Goal: Information Seeking & Learning: Learn about a topic

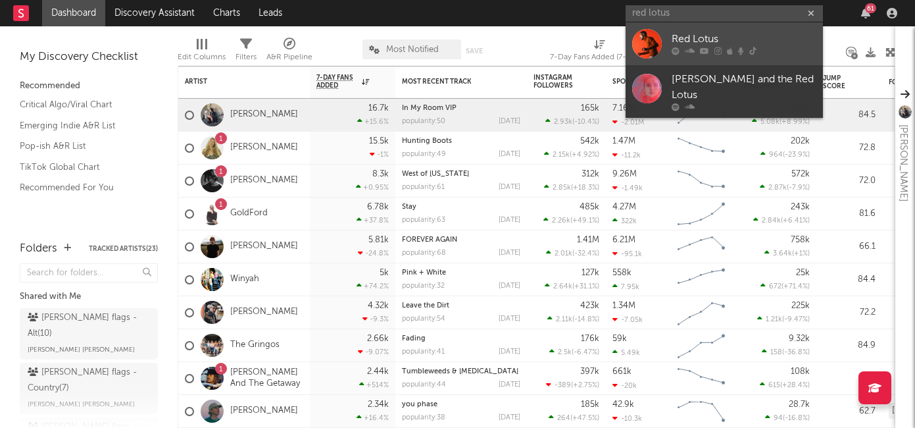
type input "red lotus"
click at [725, 48] on div at bounding box center [744, 51] width 145 height 8
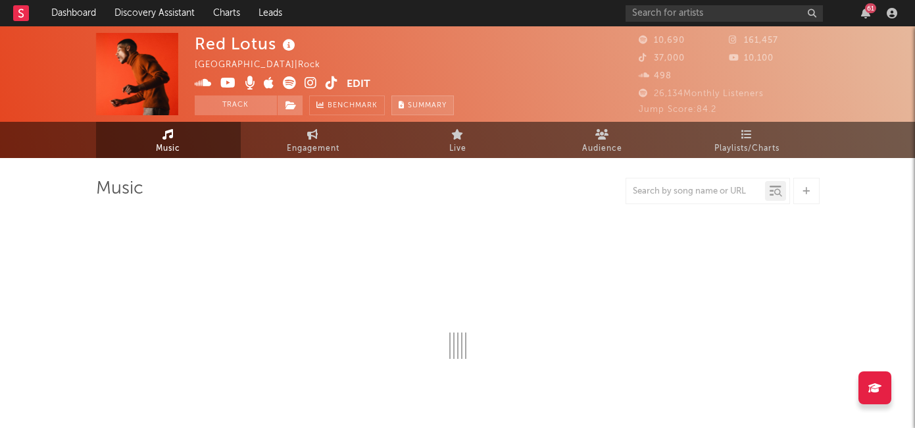
select select "6m"
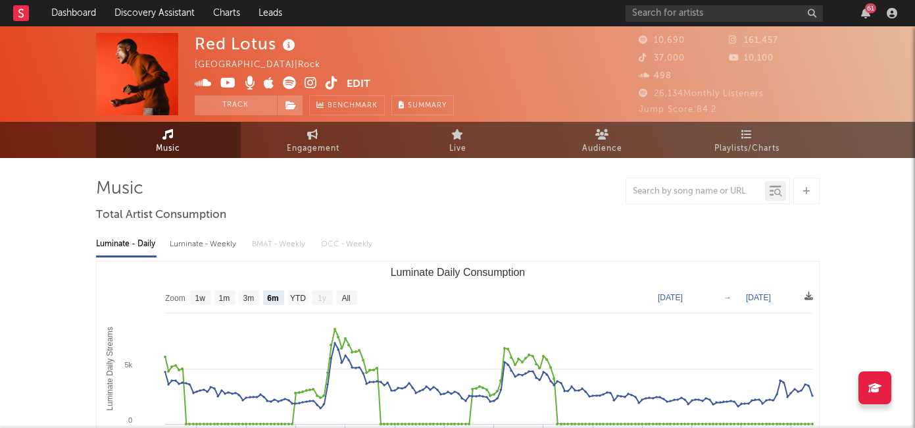
click at [312, 82] on icon at bounding box center [311, 82] width 13 height 13
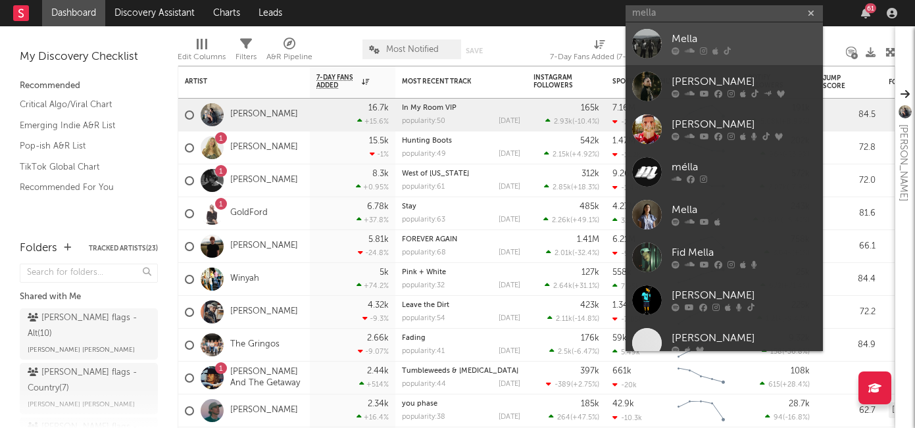
type input "mella"
click at [717, 41] on div "Mella" at bounding box center [744, 40] width 145 height 16
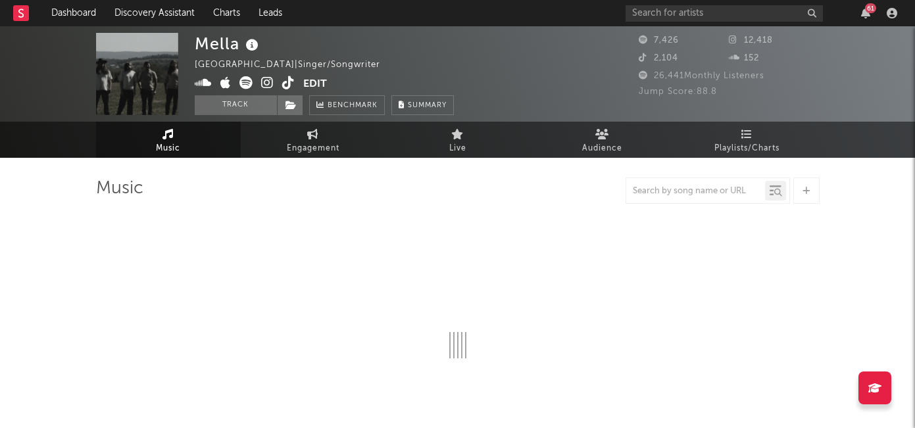
select select "1w"
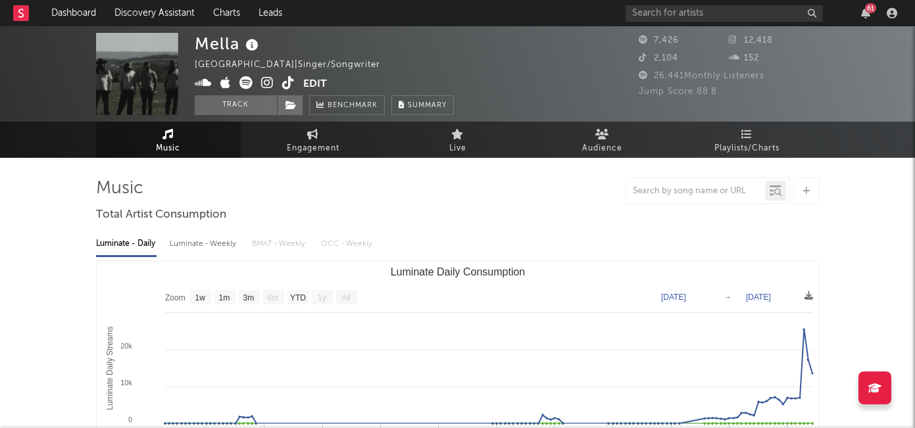
click at [266, 81] on icon at bounding box center [267, 82] width 13 height 13
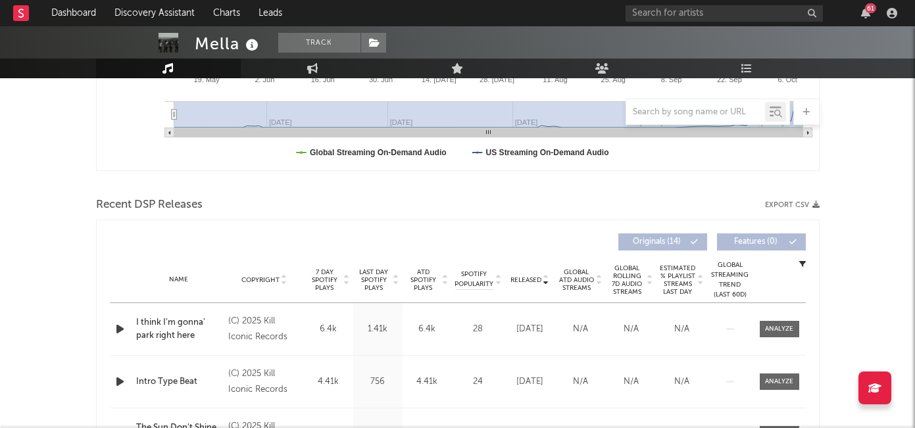
scroll to position [373, 0]
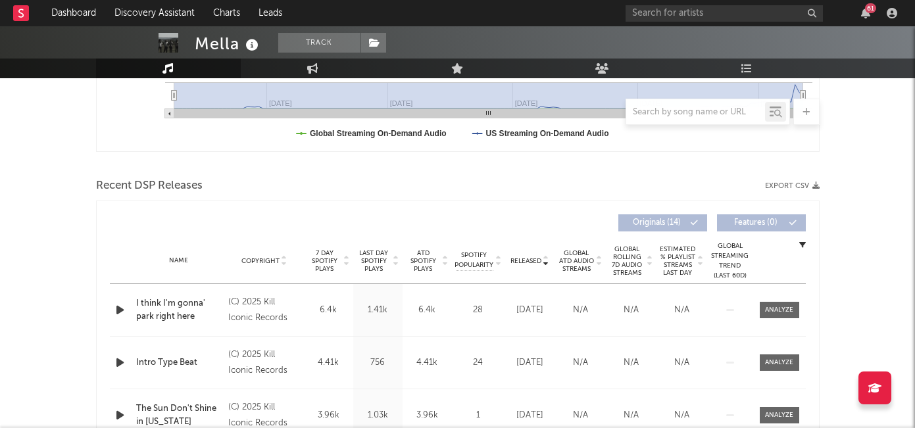
click at [116, 309] on icon "button" at bounding box center [120, 310] width 14 height 16
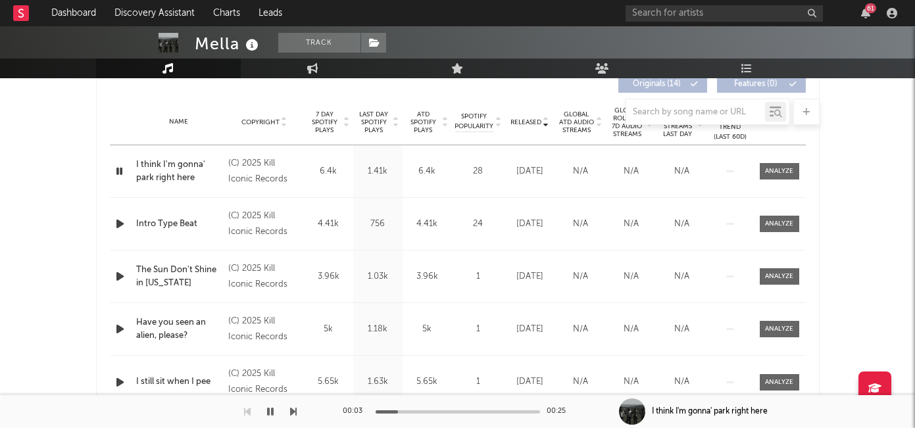
scroll to position [540, 0]
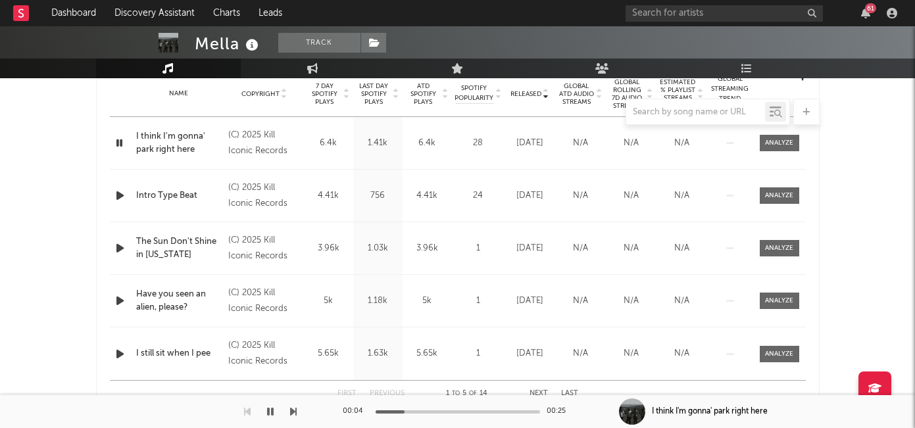
click at [118, 251] on icon "button" at bounding box center [120, 248] width 14 height 16
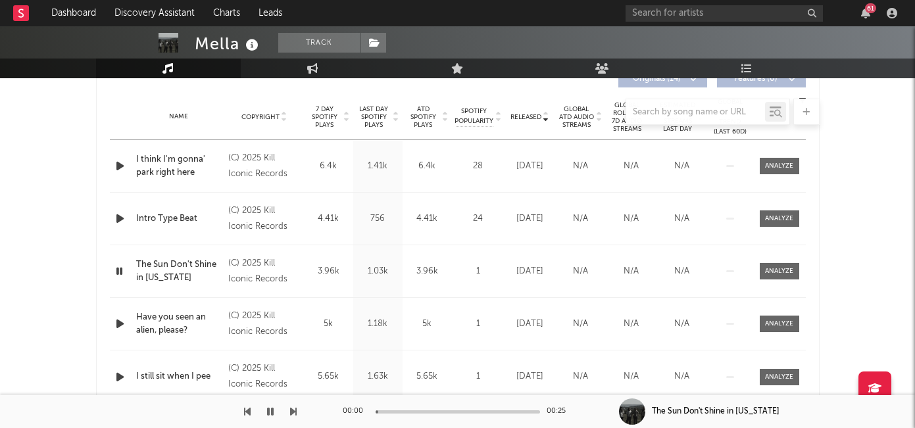
scroll to position [503, 0]
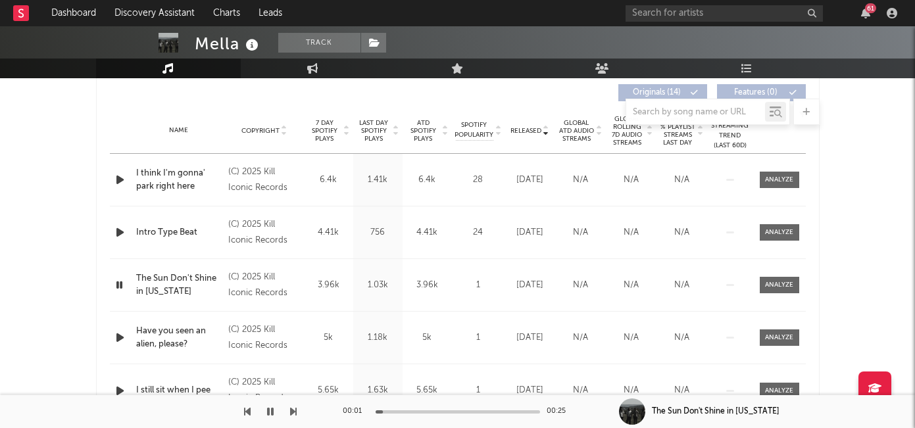
click at [327, 138] on span "7 Day Spotify Plays" at bounding box center [324, 131] width 35 height 24
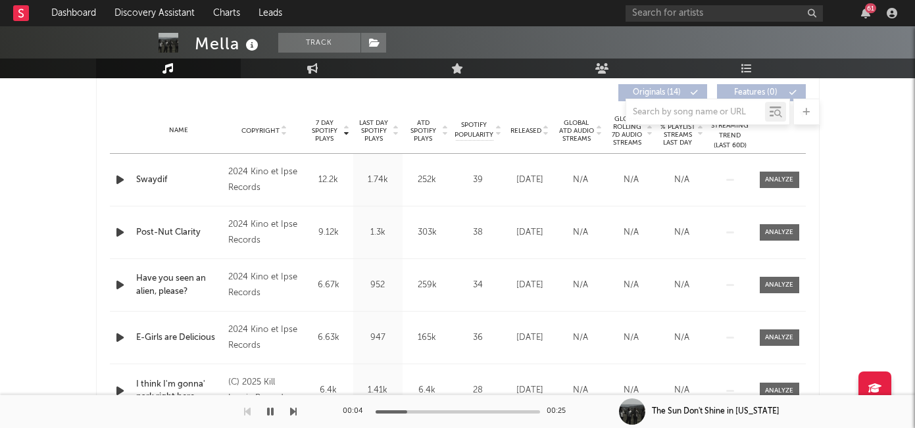
click at [530, 132] on span "Released" at bounding box center [526, 131] width 31 height 8
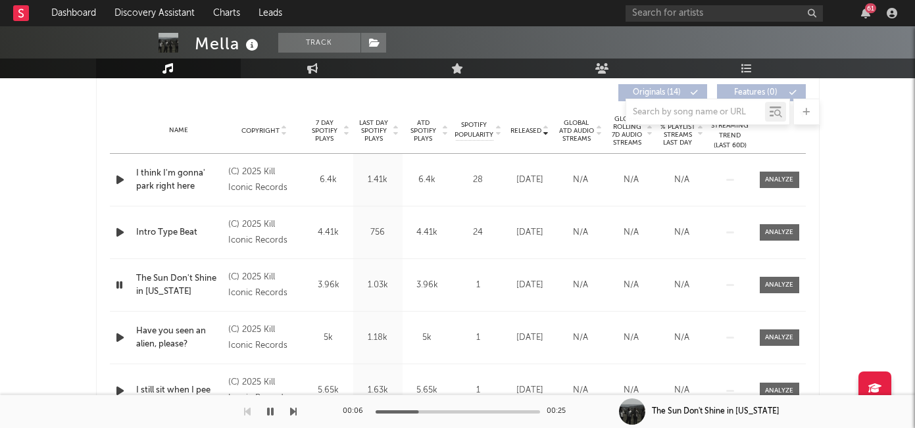
click at [120, 332] on icon "button" at bounding box center [120, 338] width 14 height 16
click at [120, 332] on icon "button" at bounding box center [119, 338] width 13 height 16
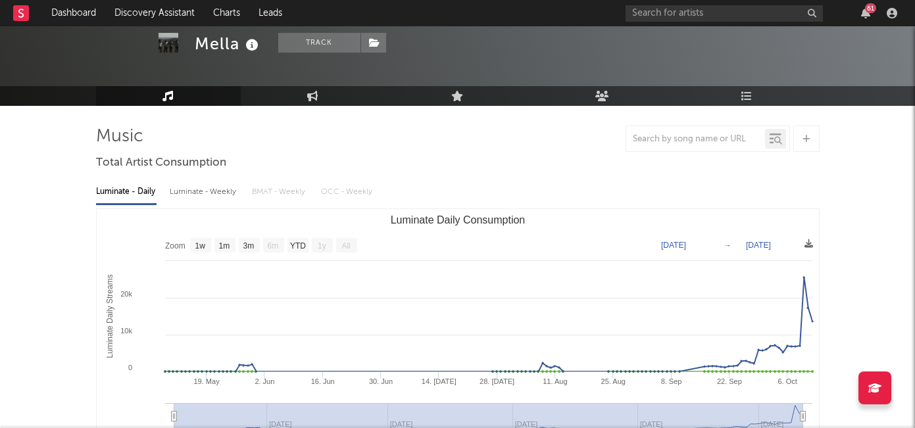
scroll to position [0, 0]
